Goal: Book appointment/travel/reservation

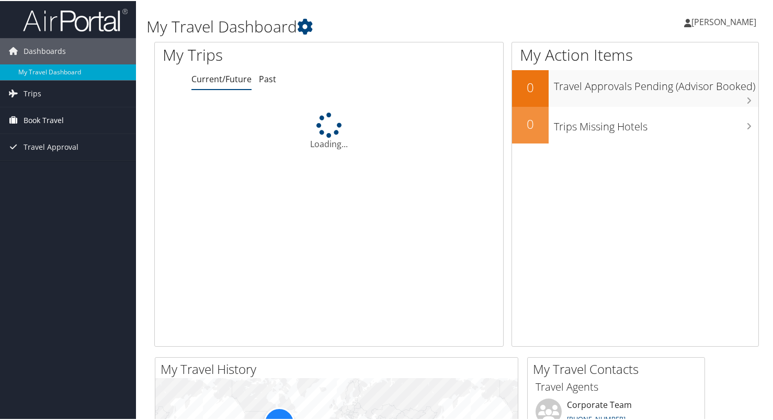
click at [53, 115] on span "Book Travel" at bounding box center [44, 119] width 40 height 26
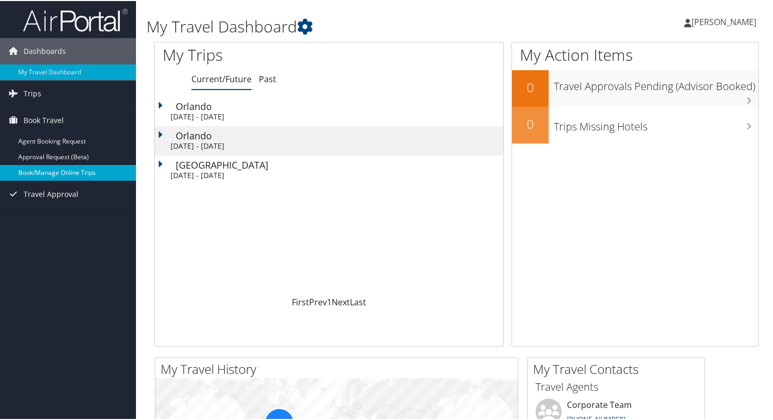
click at [73, 174] on link "Book/Manage Online Trips" at bounding box center [68, 172] width 136 height 16
click at [43, 168] on link "Book/Manage Online Trips" at bounding box center [68, 172] width 136 height 16
click at [84, 169] on link "Book/Manage Online Trips" at bounding box center [68, 172] width 136 height 16
click at [38, 172] on link "Book/Manage Online Trips" at bounding box center [68, 172] width 136 height 16
